Goal: Task Accomplishment & Management: Manage account settings

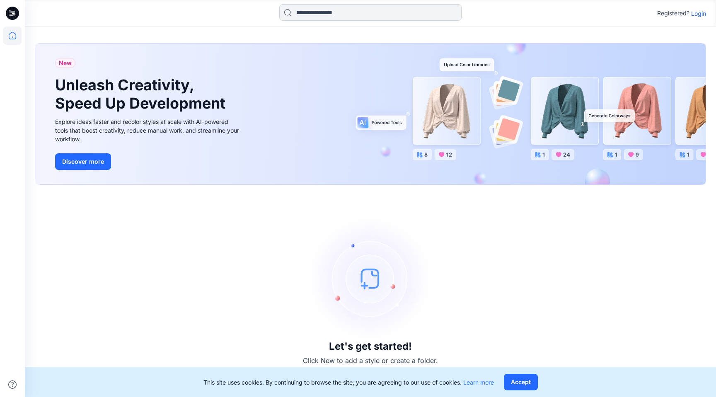
click at [307, 12] on input at bounding box center [370, 12] width 182 height 17
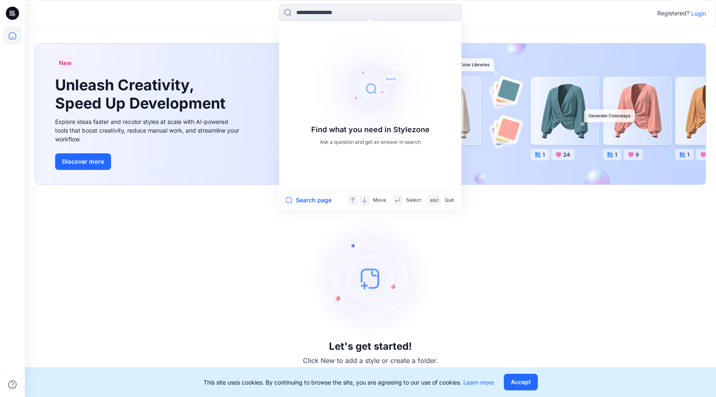
click at [696, 10] on p "Login" at bounding box center [698, 13] width 15 height 9
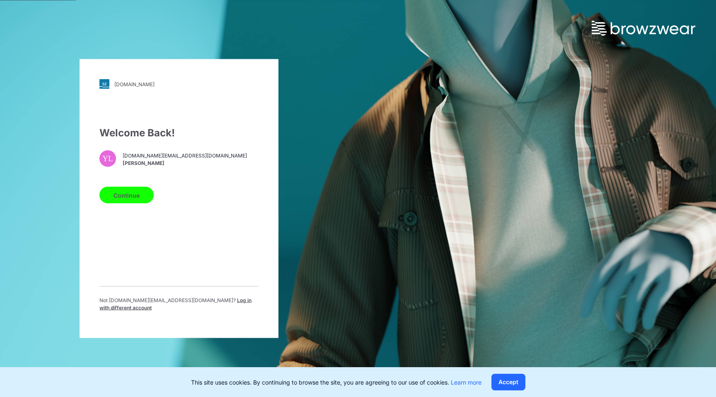
click at [166, 166] on span "[PERSON_NAME]" at bounding box center [185, 162] width 124 height 7
click at [128, 200] on button "Continue" at bounding box center [126, 195] width 54 height 17
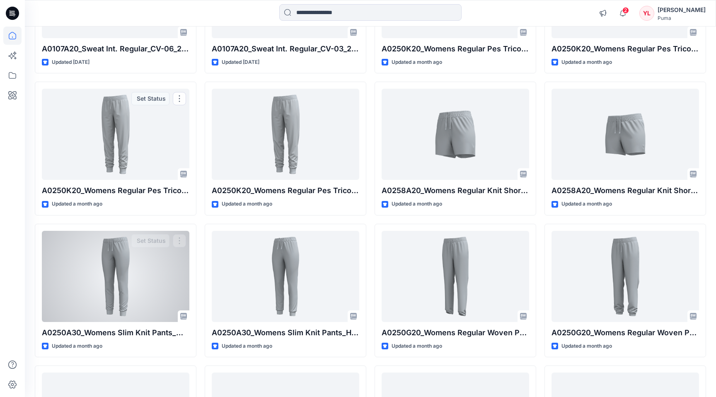
scroll to position [422, 0]
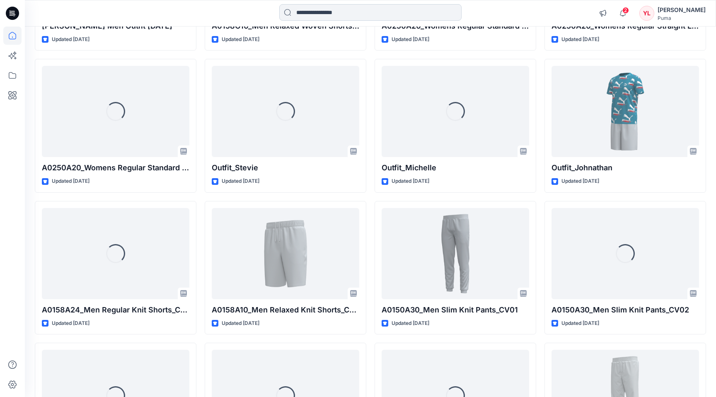
click at [342, 7] on input at bounding box center [370, 12] width 182 height 17
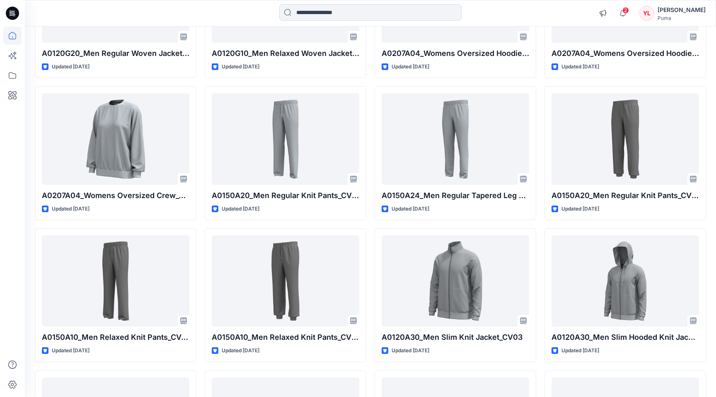
scroll to position [3864, 0]
